Goal: Find specific page/section: Find specific page/section

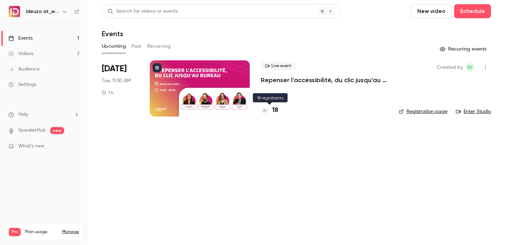
click at [276, 111] on h4 "18" at bounding box center [275, 109] width 6 height 9
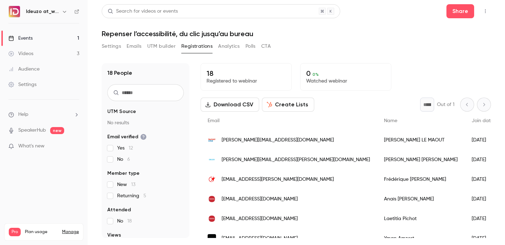
click at [38, 33] on link "Events 1" at bounding box center [44, 37] width 88 height 15
